Goal: Information Seeking & Learning: Learn about a topic

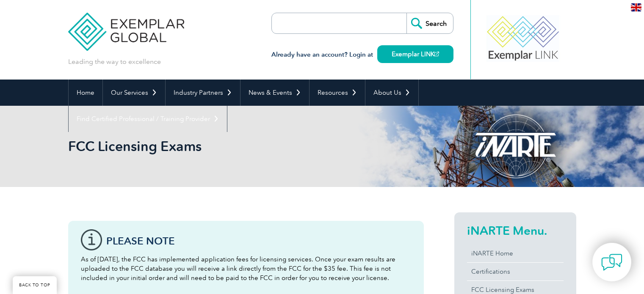
scroll to position [152, 0]
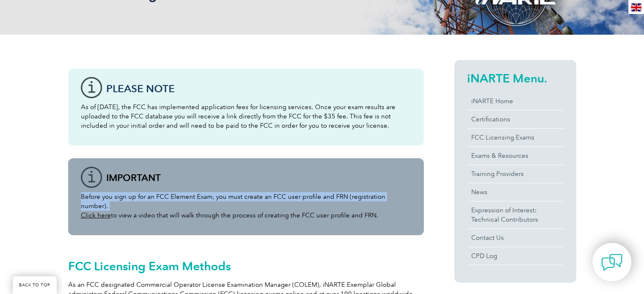
click at [206, 186] on div "Before you sign up for an FCC Element Exam, you must create an FCC user profile…" at bounding box center [246, 196] width 356 height 77
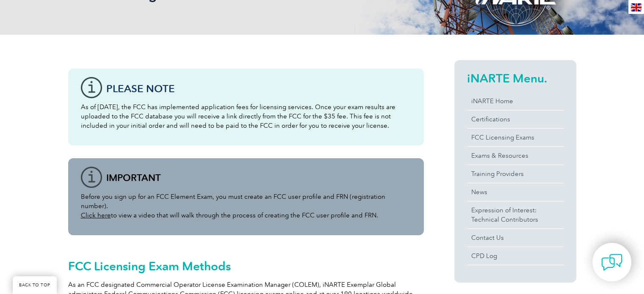
click at [103, 212] on link "Click here" at bounding box center [96, 216] width 30 height 8
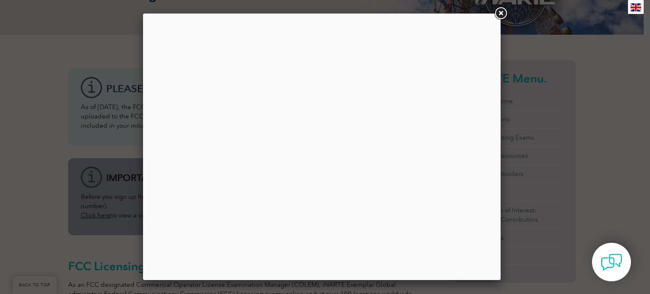
click at [564, 108] on div at bounding box center [325, 147] width 650 height 294
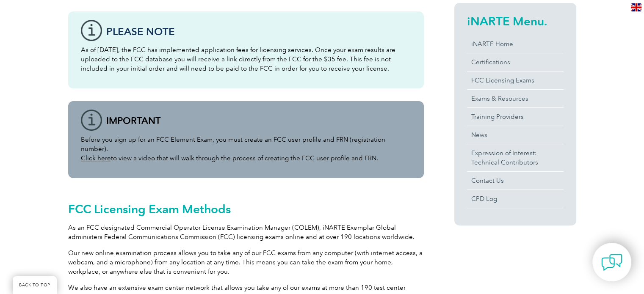
scroll to position [208, 0]
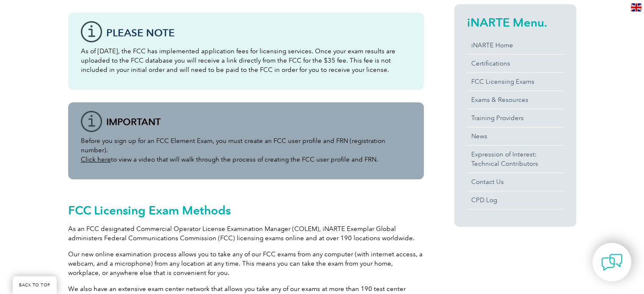
click at [430, 209] on div "iNARTE Menu. iNARTE Home Certifications FCC Licensing Exams Exams & Resources T…" at bounding box center [500, 119] width 152 height 231
click at [94, 156] on link "Click here" at bounding box center [96, 160] width 30 height 8
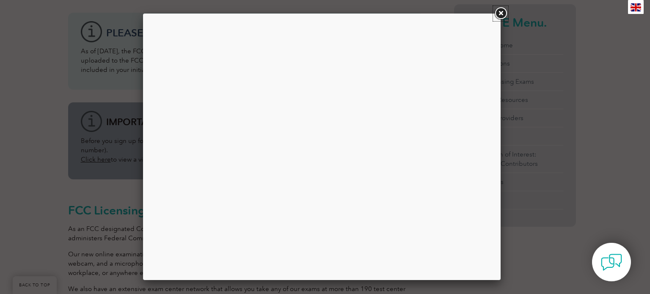
click at [504, 17] on link at bounding box center [500, 13] width 15 height 15
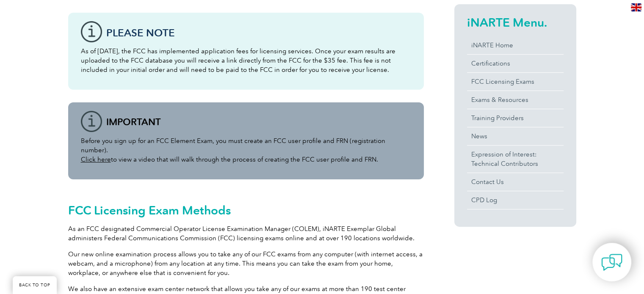
click at [384, 192] on div "FCC Licensing Exam Methods As an FCC designated Commercial Operator License Exa…" at bounding box center [246, 263] width 356 height 143
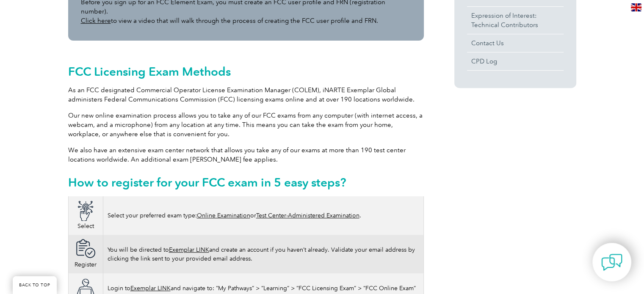
scroll to position [349, 0]
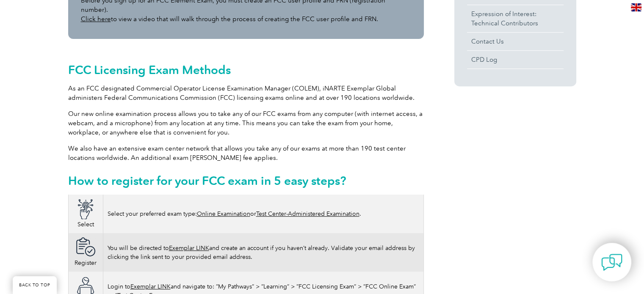
click at [217, 210] on link "Online Examination" at bounding box center [223, 213] width 53 height 7
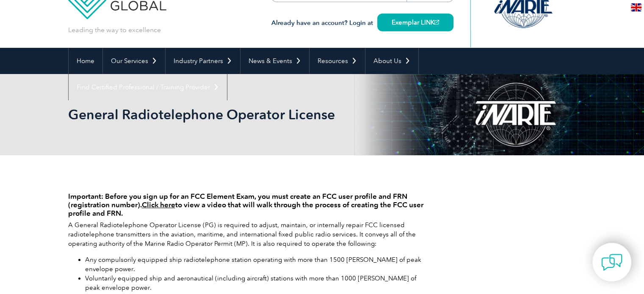
scroll to position [3, 0]
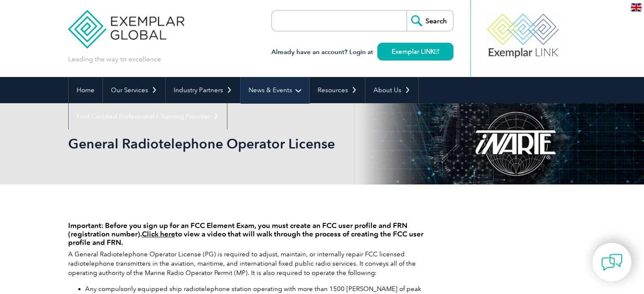
click at [272, 92] on link "News & Events" at bounding box center [274, 90] width 69 height 26
